Goal: Task Accomplishment & Management: Use online tool/utility

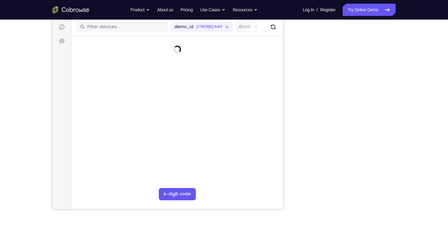
scroll to position [77, 0]
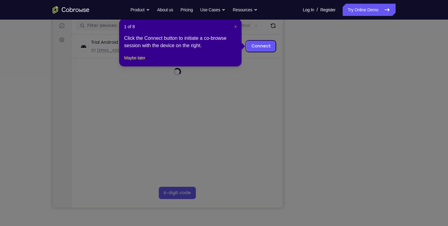
click at [235, 27] on span "×" at bounding box center [235, 26] width 2 height 5
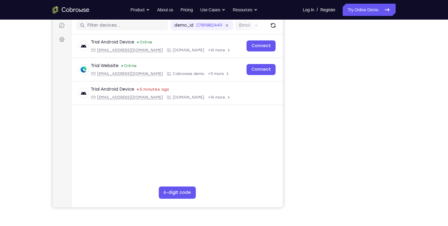
scroll to position [0, 0]
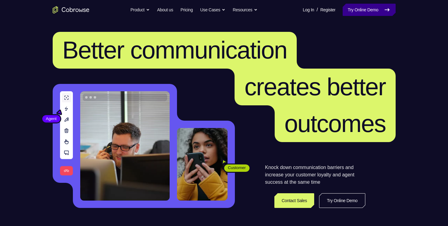
click at [388, 6] on link "Try Online Demo" at bounding box center [369, 10] width 53 height 12
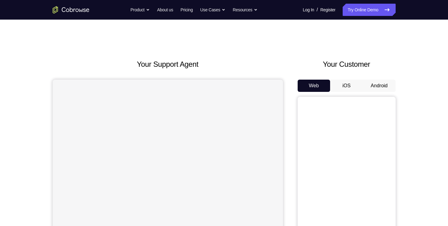
click at [389, 87] on button "Android" at bounding box center [379, 86] width 33 height 12
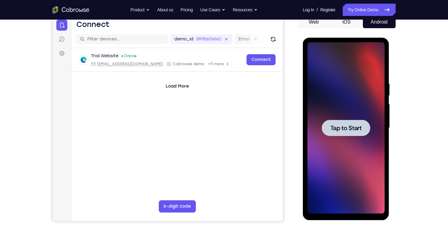
click at [348, 122] on div at bounding box center [346, 128] width 48 height 16
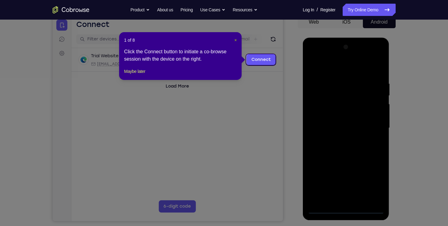
click at [236, 39] on span "×" at bounding box center [235, 40] width 2 height 5
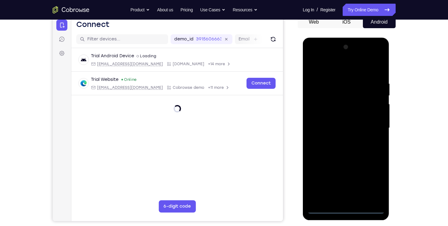
click at [346, 208] on div at bounding box center [345, 127] width 77 height 171
click at [368, 183] on div at bounding box center [345, 127] width 77 height 171
click at [326, 66] on div at bounding box center [345, 127] width 77 height 171
click at [337, 92] on div at bounding box center [345, 127] width 77 height 171
click at [327, 199] on div at bounding box center [345, 127] width 77 height 171
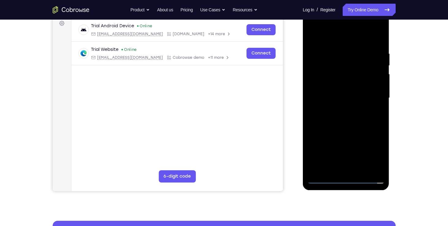
scroll to position [123, 0]
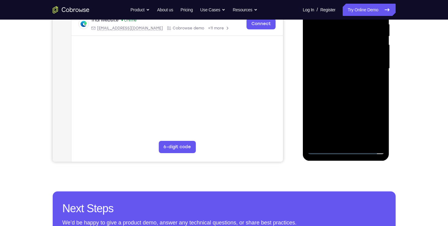
click at [348, 129] on div at bounding box center [345, 68] width 77 height 171
click at [323, 139] on div at bounding box center [345, 68] width 77 height 171
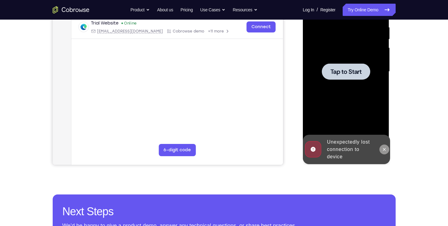
click at [384, 148] on icon at bounding box center [384, 149] width 5 height 5
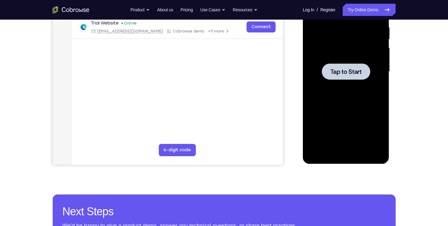
click at [343, 66] on div at bounding box center [346, 71] width 48 height 16
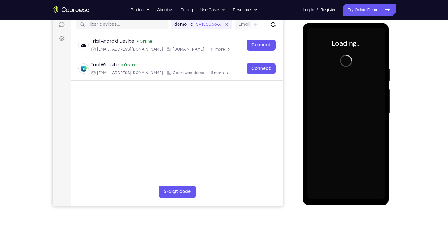
scroll to position [77, 0]
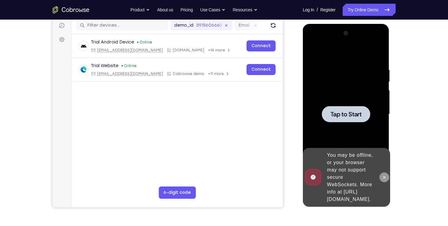
click at [383, 176] on icon at bounding box center [384, 177] width 3 height 3
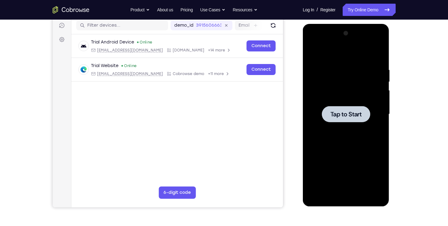
click at [346, 119] on div at bounding box center [346, 114] width 48 height 16
click at [338, 114] on span "Tap to Start" at bounding box center [345, 114] width 31 height 6
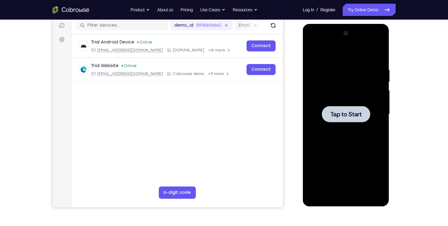
click at [338, 114] on span "Tap to Start" at bounding box center [345, 114] width 31 height 6
click at [345, 10] on link "Try Online Demo" at bounding box center [369, 10] width 53 height 12
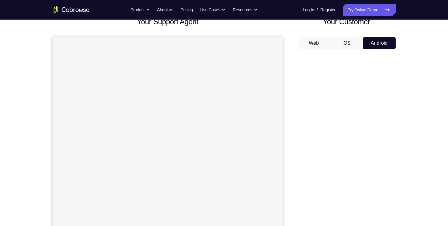
scroll to position [82, 0]
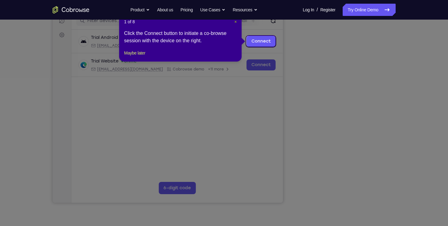
click at [235, 23] on span "×" at bounding box center [235, 21] width 2 height 5
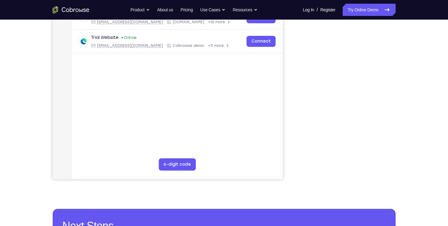
scroll to position [105, 0]
